Goal: Task Accomplishment & Management: Use online tool/utility

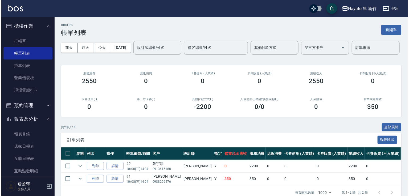
scroll to position [80, 0]
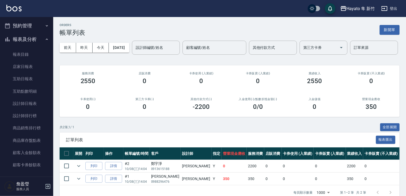
click at [87, 132] on div "共 2 筆, 1 / 1 全部展開" at bounding box center [230, 127] width 340 height 8
click at [69, 164] on div "共 2 筆, 1 / 1 全部展開 訂單列表 報表匯出 展開 列印 操作 帳單編號/時間 客戶 設計師 指定 營業現金應收 服務消費 店販消費 卡券使用 (入…" at bounding box center [230, 161] width 340 height 77
click at [393, 11] on button "登出" at bounding box center [389, 9] width 20 height 10
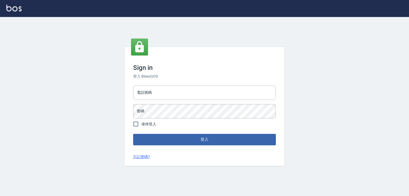
type input "0982132488"
click at [164, 92] on input "電話號碼" at bounding box center [204, 93] width 143 height 14
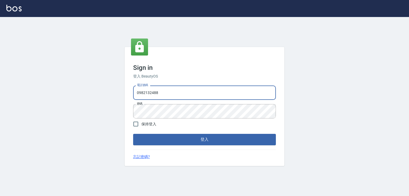
click at [166, 96] on input "0982132488" at bounding box center [204, 93] width 143 height 14
type input "0"
type input "0912345"
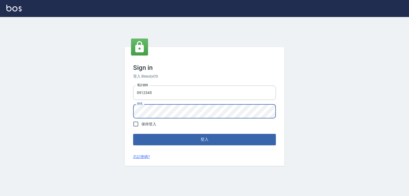
click at [133, 134] on button "登入" at bounding box center [204, 139] width 143 height 11
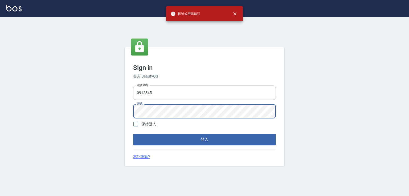
click at [133, 134] on button "登入" at bounding box center [204, 139] width 143 height 11
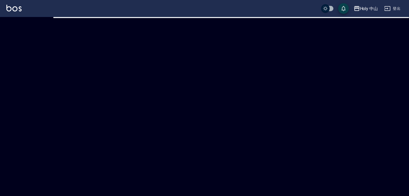
checkbox input "true"
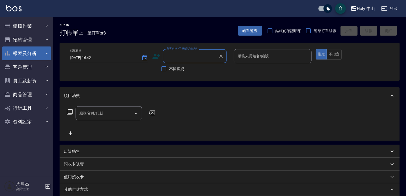
click at [37, 47] on button "報表及分析" at bounding box center [26, 54] width 49 height 14
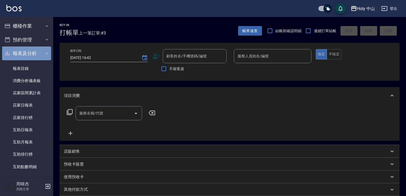
click at [32, 51] on button "報表及分析" at bounding box center [26, 54] width 49 height 14
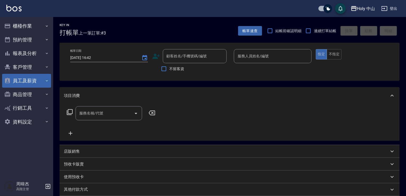
click at [37, 82] on button "員工及薪資" at bounding box center [26, 81] width 49 height 14
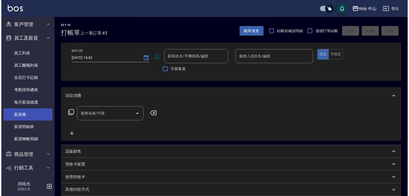
scroll to position [34, 0]
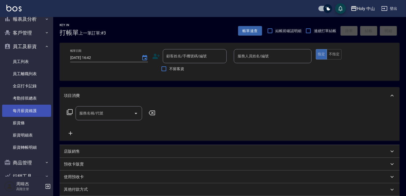
click at [38, 106] on link "每月薪資維護" at bounding box center [26, 111] width 49 height 12
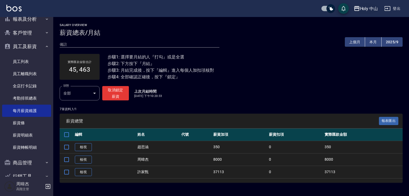
click at [366, 11] on div "Holy 中山" at bounding box center [369, 8] width 18 height 7
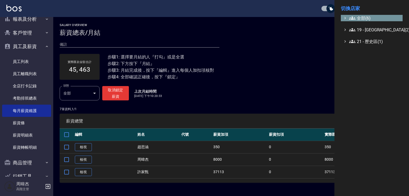
click at [366, 15] on span "全部(6)" at bounding box center [374, 18] width 51 height 6
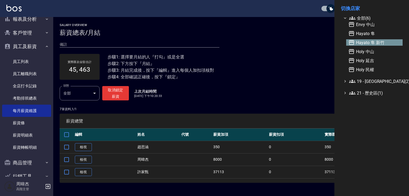
click at [383, 42] on span "Hayato 隼 新竹" at bounding box center [374, 42] width 52 height 6
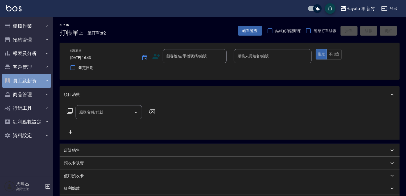
click at [33, 81] on button "員工及薪資" at bounding box center [26, 81] width 49 height 14
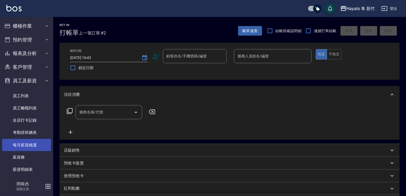
click at [38, 147] on link "每月薪資維護" at bounding box center [26, 145] width 49 height 12
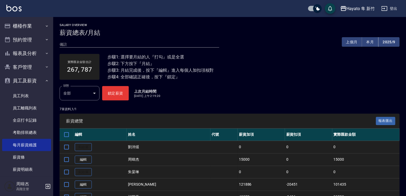
click at [243, 130] on th "薪資加項" at bounding box center [261, 135] width 47 height 13
click at [246, 163] on td "15000" at bounding box center [261, 159] width 47 height 13
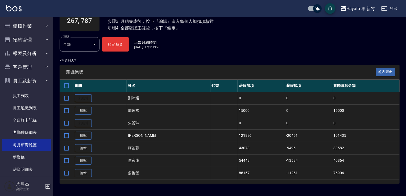
scroll to position [49, 0]
click at [89, 145] on link "編輯" at bounding box center [83, 148] width 17 height 8
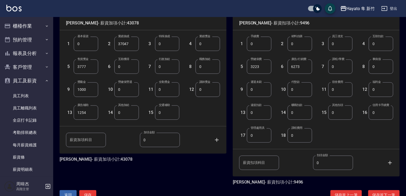
scroll to position [149, 0]
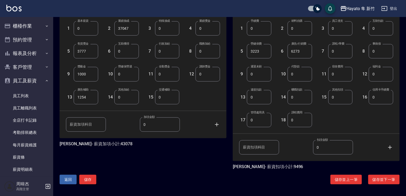
click at [96, 178] on button "儲存" at bounding box center [87, 180] width 17 height 10
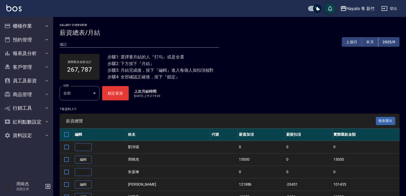
scroll to position [49, 0]
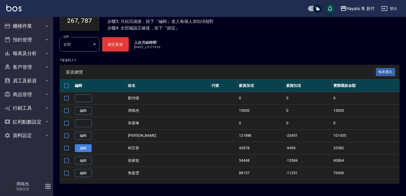
click at [85, 149] on link "編輯" at bounding box center [83, 148] width 17 height 8
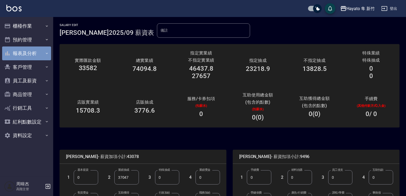
click at [42, 49] on button "報表及分析" at bounding box center [26, 54] width 49 height 14
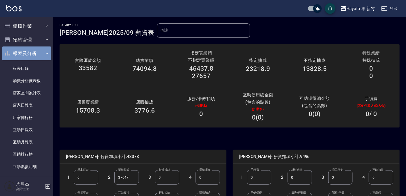
click at [41, 53] on button "報表及分析" at bounding box center [26, 54] width 49 height 14
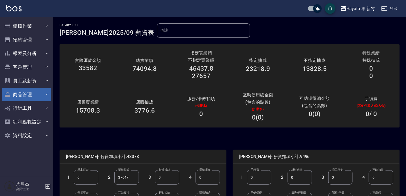
click at [39, 95] on button "商品管理" at bounding box center [26, 95] width 49 height 14
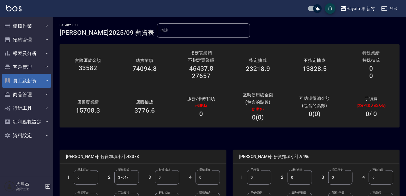
click at [33, 76] on button "員工及薪資" at bounding box center [26, 81] width 49 height 14
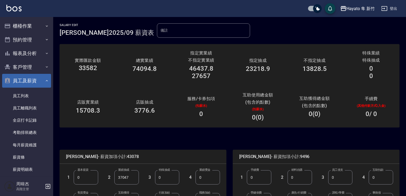
click at [33, 76] on button "員工及薪資" at bounding box center [26, 81] width 49 height 14
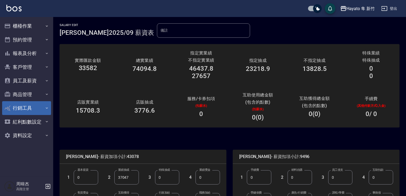
click at [42, 106] on button "行銷工具" at bounding box center [26, 108] width 49 height 14
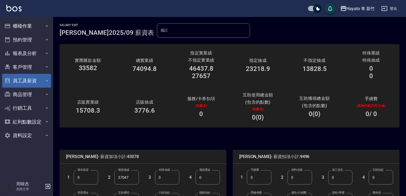
click at [34, 86] on button "員工及薪資" at bounding box center [26, 81] width 49 height 14
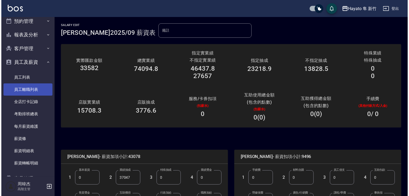
scroll to position [27, 0]
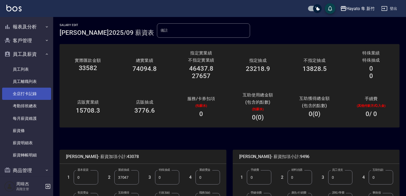
click at [17, 98] on link "全店打卡記錄" at bounding box center [26, 94] width 49 height 12
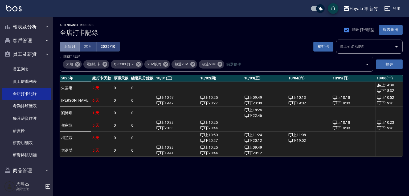
click at [67, 46] on button "上個月" at bounding box center [70, 47] width 20 height 10
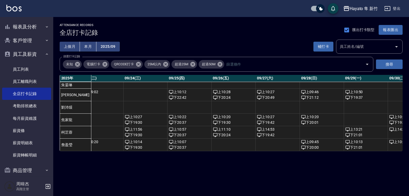
scroll to position [0, 1059]
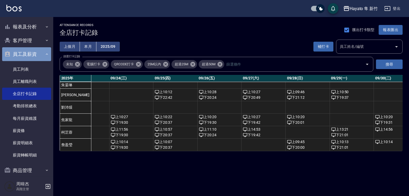
click at [40, 56] on button "員工及薪資" at bounding box center [26, 54] width 49 height 14
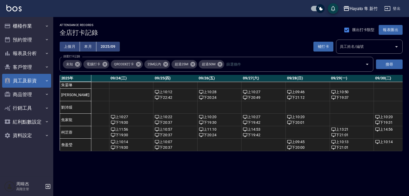
scroll to position [0, 0]
drag, startPoint x: 339, startPoint y: 155, endPoint x: 305, endPoint y: 163, distance: 35.7
click at [305, 163] on div "ATTENDANCE RECORDS 全店打卡記錄 匯出打卡類型 報表匯出 上個月 本月 2025/09 補打卡 員工姓名/編號 員工姓名/編號 篩選打卡記錄…" at bounding box center [204, 98] width 409 height 196
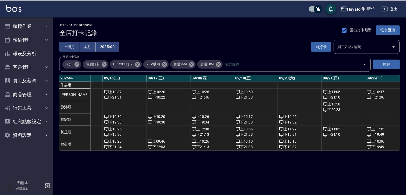
scroll to position [0, 1059]
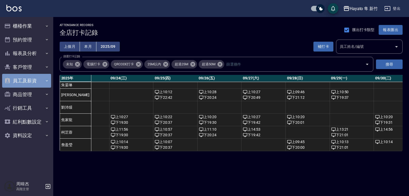
click at [39, 82] on button "員工及薪資" at bounding box center [26, 81] width 49 height 14
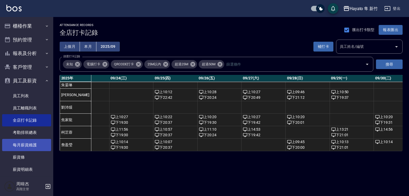
click at [25, 143] on link "每月薪資維護" at bounding box center [26, 145] width 49 height 12
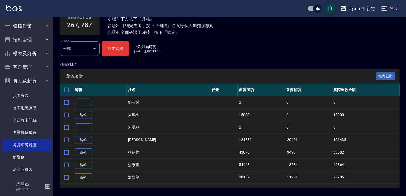
scroll to position [49, 0]
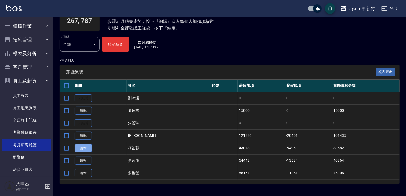
click at [82, 147] on link "編輯" at bounding box center [83, 148] width 17 height 8
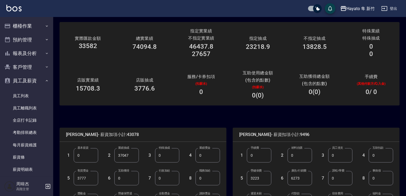
scroll to position [53, 0]
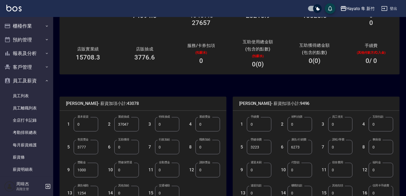
click at [87, 170] on input "1000" at bounding box center [86, 170] width 24 height 14
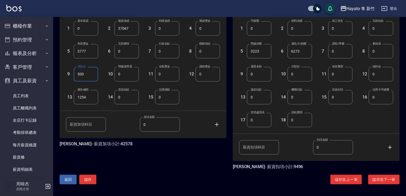
type input "500"
click at [90, 182] on button "儲存" at bounding box center [87, 180] width 17 height 10
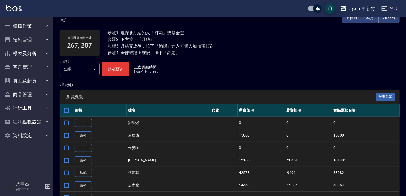
scroll to position [49, 0]
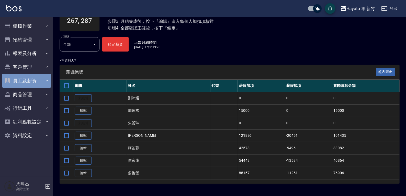
click at [21, 82] on button "員工及薪資" at bounding box center [26, 81] width 49 height 14
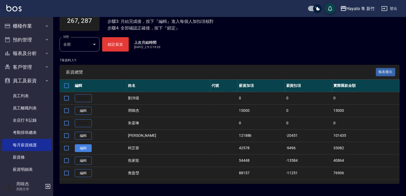
click at [84, 145] on link "編輯" at bounding box center [83, 148] width 17 height 8
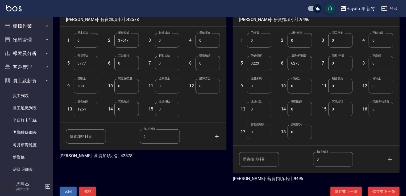
scroll to position [149, 0]
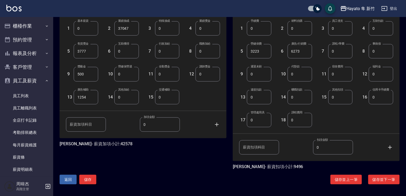
click at [87, 178] on button "儲存" at bounding box center [87, 180] width 17 height 10
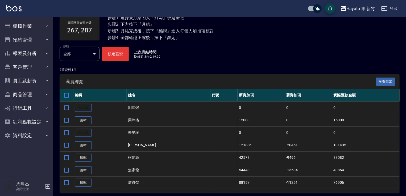
scroll to position [49, 0]
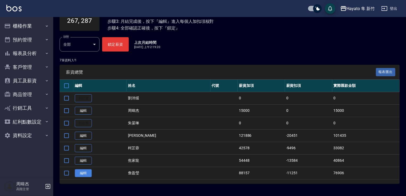
click at [83, 174] on link "編輯" at bounding box center [83, 173] width 17 height 8
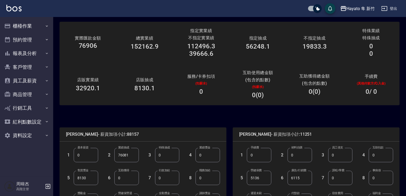
scroll to position [79, 0]
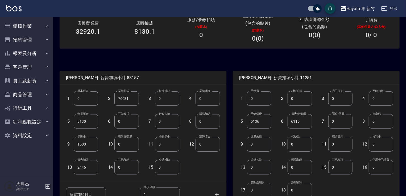
click at [196, 166] on div "詹盈瑩 - 薪資加項小計:88157 1 基本薪資 0 基本薪資 2 業績抽成 76081 業績抽成 3 特殊抽成 0 特殊抽成 4 業績獎金 0 業績獎金 …" at bounding box center [139, 152] width 173 height 175
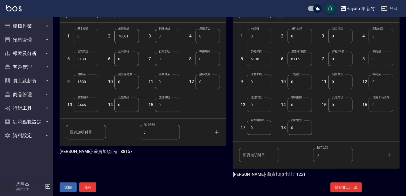
scroll to position [149, 0]
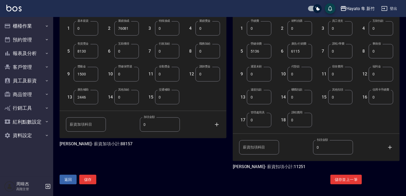
click at [86, 178] on button "儲存" at bounding box center [87, 180] width 17 height 10
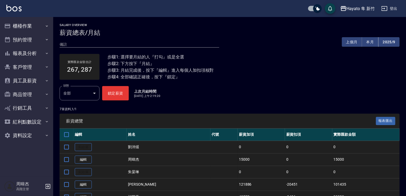
click at [114, 94] on button "鎖定薪資" at bounding box center [115, 93] width 27 height 14
click at [195, 21] on div at bounding box center [203, 13] width 77 height 15
click at [111, 88] on button "鎖定薪資" at bounding box center [115, 93] width 27 height 14
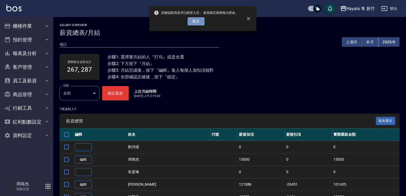
click at [194, 21] on button "確定" at bounding box center [196, 21] width 17 height 8
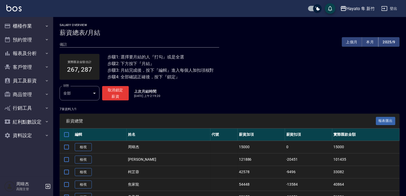
click at [359, 16] on div "Hayato 隼 [PERSON_NAME]出" at bounding box center [203, 8] width 406 height 17
click at [362, 5] on div "Hayato 隼 新竹" at bounding box center [361, 8] width 28 height 7
drag, startPoint x: 254, startPoint y: 94, endPoint x: 198, endPoint y: 123, distance: 62.9
click at [253, 95] on div "狀態 全部 ALL 狀態 取消鎖定薪資 上次月結時間 2025/10/1 上午2:19:20" at bounding box center [230, 93] width 340 height 14
click at [359, 5] on div "Hayato 隼 新竹" at bounding box center [361, 8] width 28 height 7
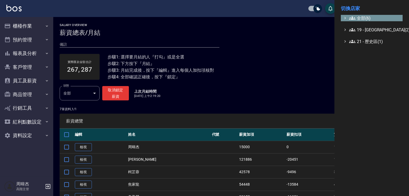
click at [356, 20] on span "全部(6)" at bounding box center [374, 18] width 51 height 6
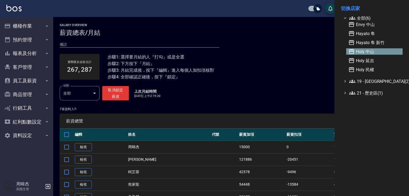
click at [359, 51] on span "Holy 中山" at bounding box center [374, 51] width 52 height 6
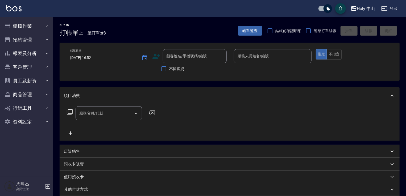
click at [347, 14] on div "Holy 中山 登出" at bounding box center [203, 8] width 406 height 17
click at [363, 14] on div "Holy 中山 登出" at bounding box center [203, 8] width 406 height 17
click at [364, 8] on div "Holy 中山" at bounding box center [366, 8] width 18 height 7
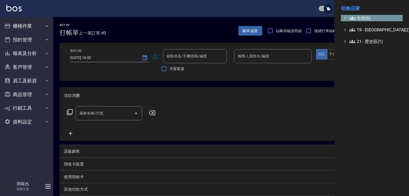
click at [363, 18] on span "全部(6)" at bounding box center [374, 18] width 51 height 6
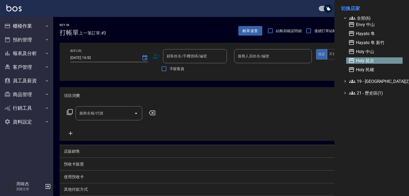
click at [362, 63] on span "Holy 延吉" at bounding box center [374, 60] width 52 height 6
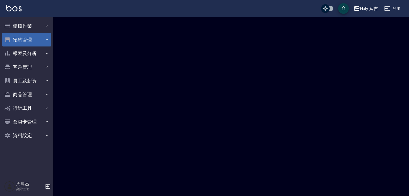
checkbox input "true"
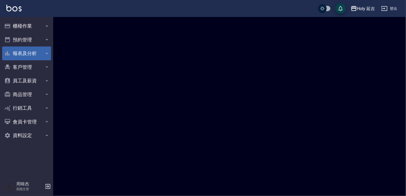
click at [18, 50] on button "報表及分析" at bounding box center [26, 54] width 49 height 14
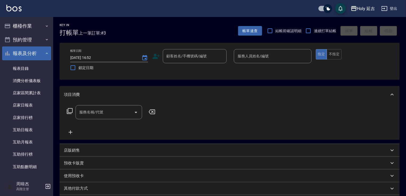
click at [27, 52] on button "報表及分析" at bounding box center [26, 54] width 49 height 14
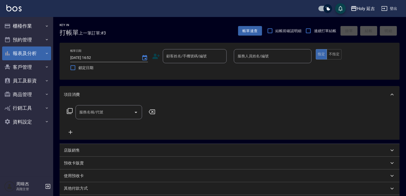
click at [27, 52] on button "報表及分析" at bounding box center [26, 54] width 49 height 14
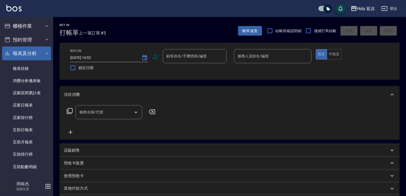
click at [39, 51] on button "報表及分析" at bounding box center [26, 54] width 49 height 14
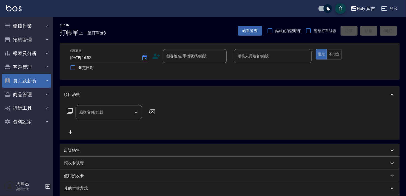
click at [32, 81] on button "員工及薪資" at bounding box center [26, 81] width 49 height 14
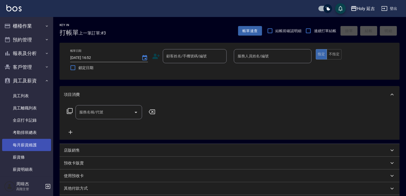
click at [36, 147] on link "每月薪資維護" at bounding box center [26, 145] width 49 height 12
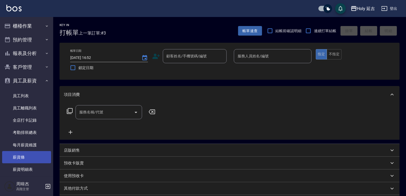
click at [27, 144] on link "每月薪資維護" at bounding box center [26, 145] width 49 height 12
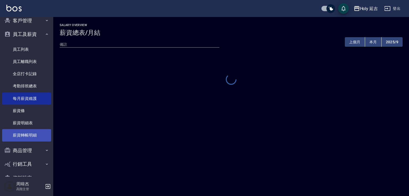
scroll to position [53, 0]
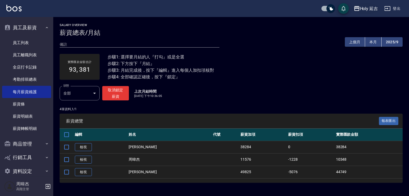
click at [359, 7] on icon "button" at bounding box center [356, 8] width 6 height 6
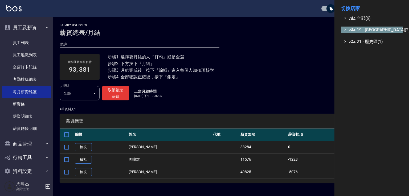
click at [370, 28] on span "19 - 新城區(2)" at bounding box center [374, 30] width 51 height 6
click at [359, 28] on span "19 - 新城區(2)" at bounding box center [374, 30] width 51 height 6
click at [364, 18] on span "全部(6)" at bounding box center [374, 18] width 51 height 6
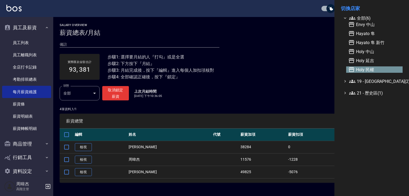
click at [370, 68] on span "Holy 民權" at bounding box center [374, 69] width 52 height 6
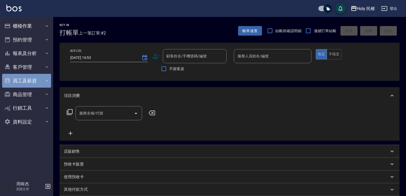
click at [36, 78] on button "員工及薪資" at bounding box center [26, 81] width 49 height 14
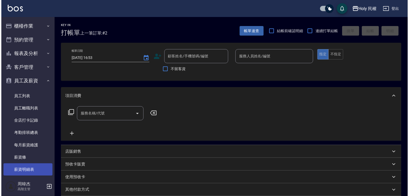
scroll to position [27, 0]
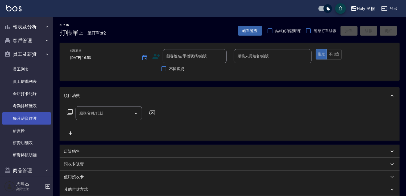
click at [30, 118] on link "每月薪資維護" at bounding box center [26, 119] width 49 height 12
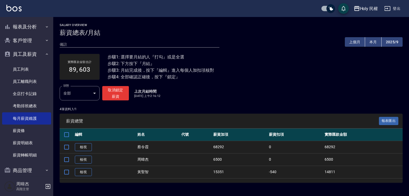
click at [46, 185] on icon "button" at bounding box center [47, 186] width 5 height 5
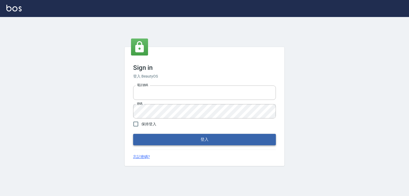
type input "0982132488"
click at [157, 141] on button "登入" at bounding box center [204, 139] width 143 height 11
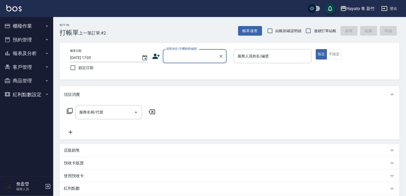
click at [18, 85] on button "商品管理" at bounding box center [26, 81] width 49 height 14
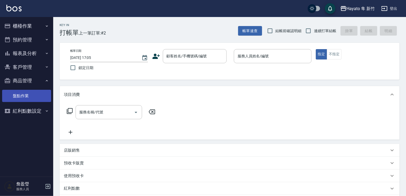
click at [20, 99] on link "盤點作業" at bounding box center [26, 96] width 49 height 12
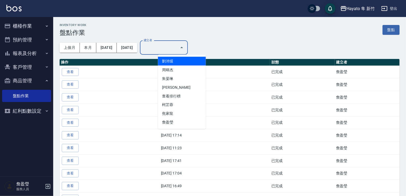
click at [177, 47] on input "建立者" at bounding box center [159, 47] width 35 height 9
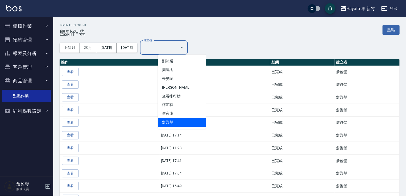
click at [179, 129] on ul "[PERSON_NAME] [PERSON_NAME] 朱晏琳 [PERSON_NAME] 查看排行榜 [PERSON_NAME] [PERSON_NAME]…" at bounding box center [182, 92] width 48 height 74
click at [177, 127] on ul "[PERSON_NAME] [PERSON_NAME] 朱晏琳 [PERSON_NAME] 查看排行榜 [PERSON_NAME] [PERSON_NAME]…" at bounding box center [182, 92] width 48 height 74
click at [172, 120] on li "詹盈瑩" at bounding box center [182, 122] width 48 height 9
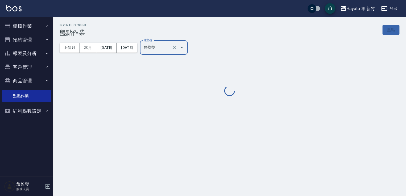
type input "詹盈瑩"
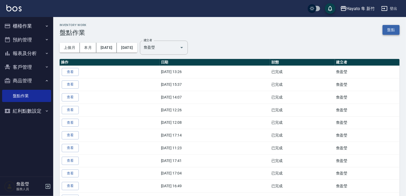
click at [388, 31] on link "盤點" at bounding box center [390, 30] width 17 height 10
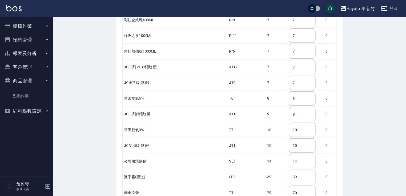
scroll to position [1150, 0]
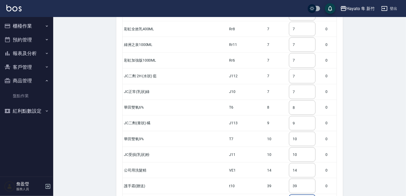
drag, startPoint x: 293, startPoint y: 186, endPoint x: 273, endPoint y: 185, distance: 20.5
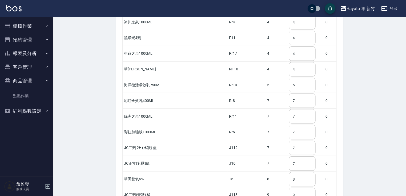
scroll to position [1070, 0]
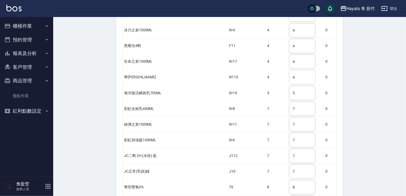
type input "95"
drag, startPoint x: 285, startPoint y: 63, endPoint x: 281, endPoint y: 65, distance: 5.1
click at [289, 70] on input "4" at bounding box center [302, 77] width 27 height 14
type input "6"
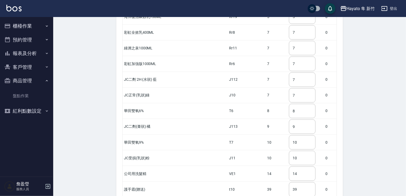
scroll to position [1177, 0]
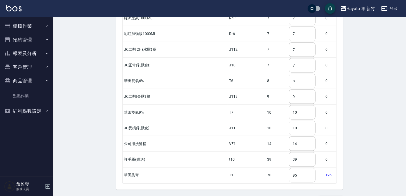
type input "5"
drag, startPoint x: 283, startPoint y: 159, endPoint x: 277, endPoint y: 161, distance: 5.6
click at [288, 168] on td "95 ​" at bounding box center [306, 176] width 36 height 16
type input "97"
